Goal: Task Accomplishment & Management: Manage account settings

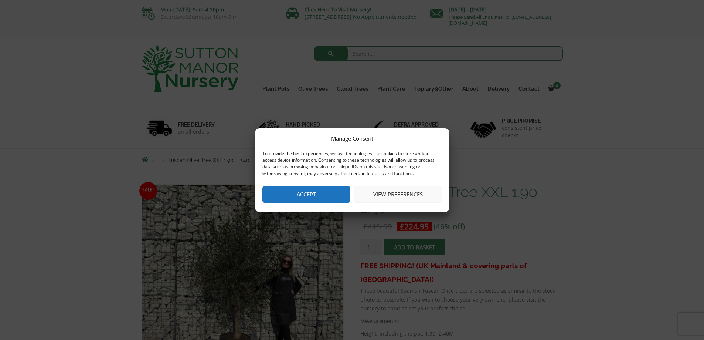
click at [408, 190] on button "View preferences" at bounding box center [398, 194] width 88 height 17
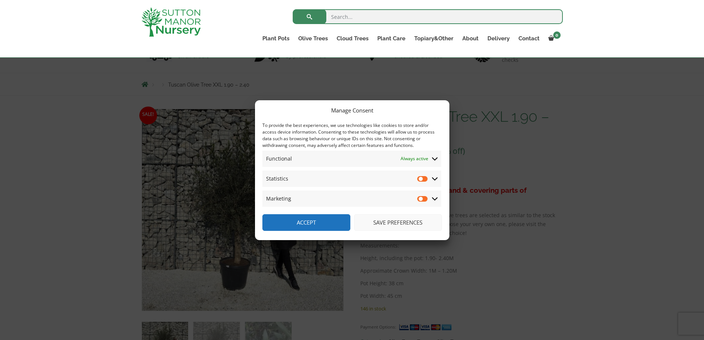
scroll to position [74, 0]
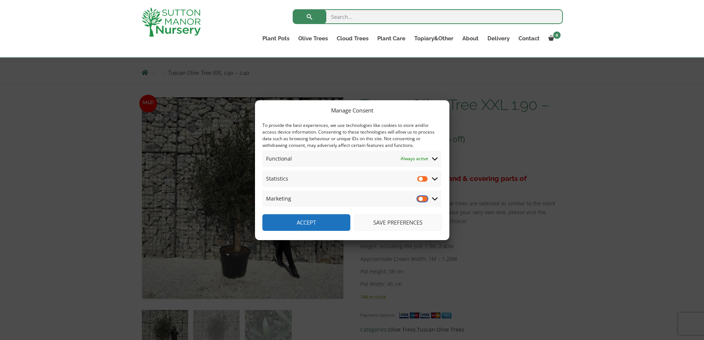
drag, startPoint x: 420, startPoint y: 199, endPoint x: 425, endPoint y: 198, distance: 5.6
click at [425, 198] on input "Marketing" at bounding box center [422, 198] width 11 height 7
drag, startPoint x: 425, startPoint y: 198, endPoint x: 419, endPoint y: 198, distance: 5.9
click at [419, 198] on input "Marketing" at bounding box center [422, 198] width 11 height 7
checkbox input "false"
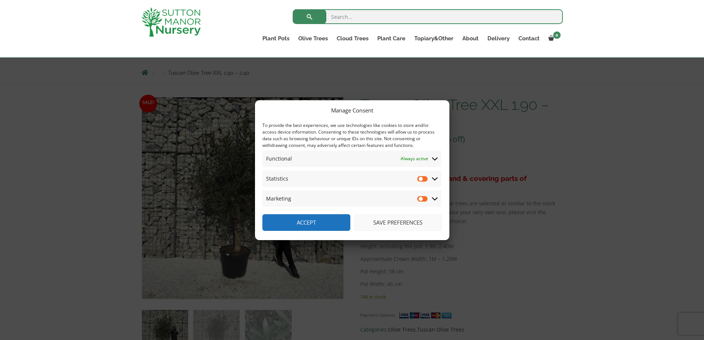
click at [399, 220] on button "Save preferences" at bounding box center [398, 222] width 88 height 17
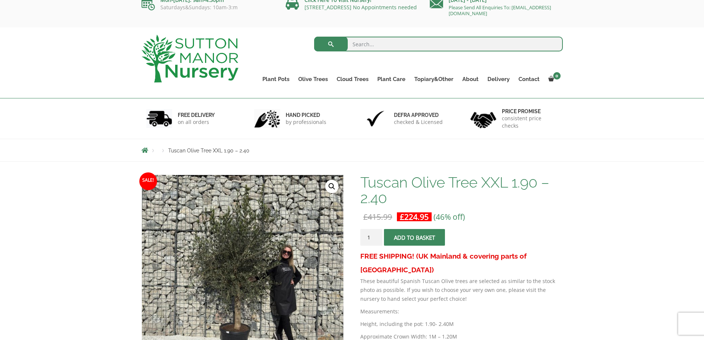
scroll to position [0, 0]
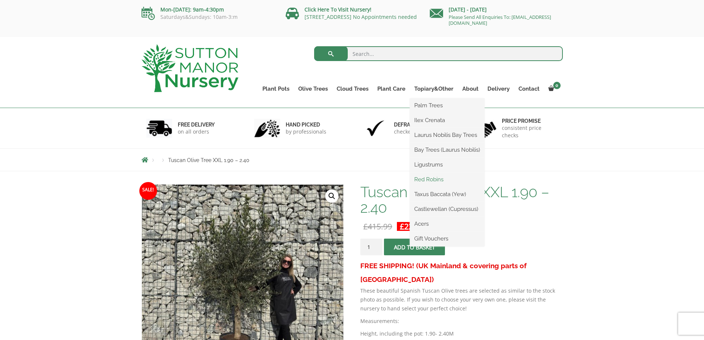
click at [430, 177] on link "Red Robins" at bounding box center [447, 179] width 75 height 11
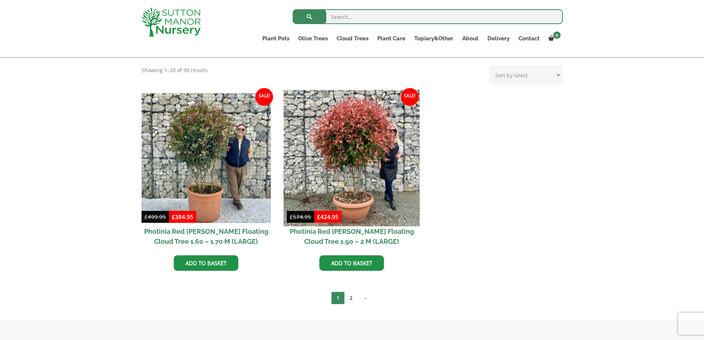
scroll to position [296, 0]
